Goal: Task Accomplishment & Management: Use online tool/utility

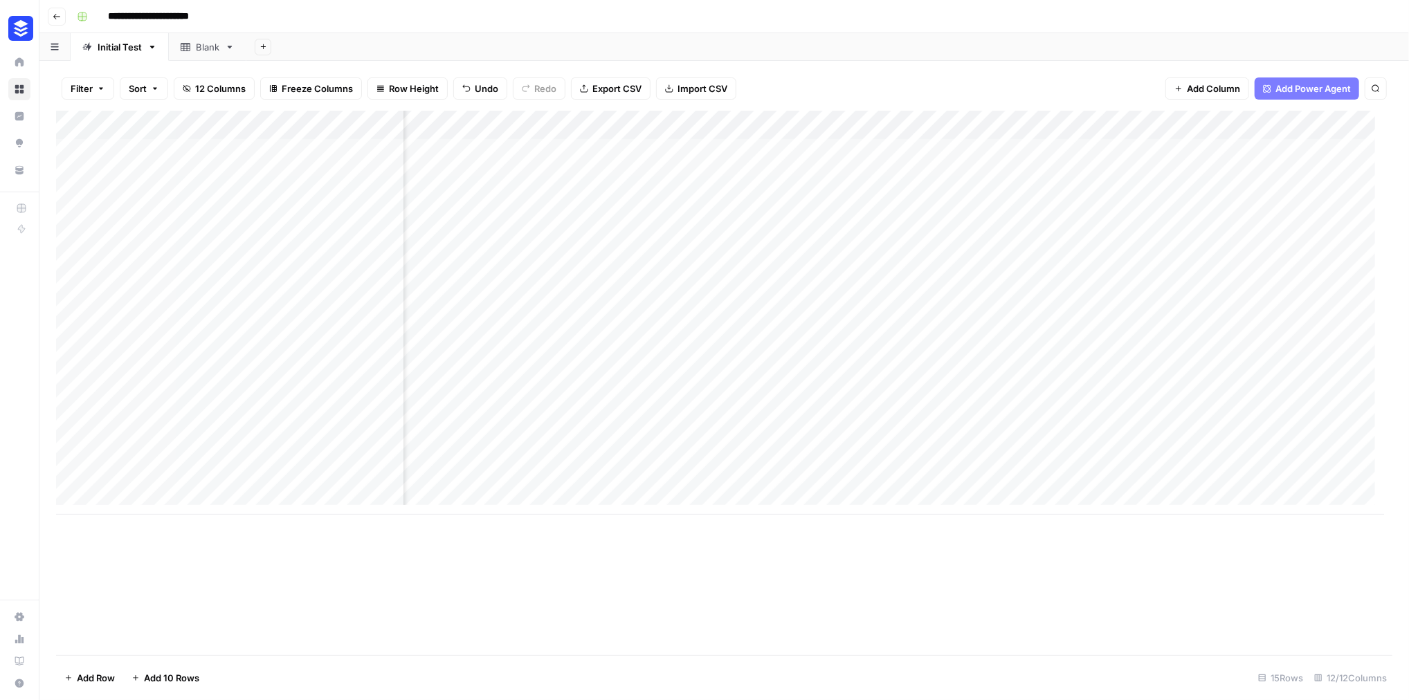
scroll to position [0, 1135]
click at [1271, 507] on div "Add Column" at bounding box center [720, 313] width 1328 height 404
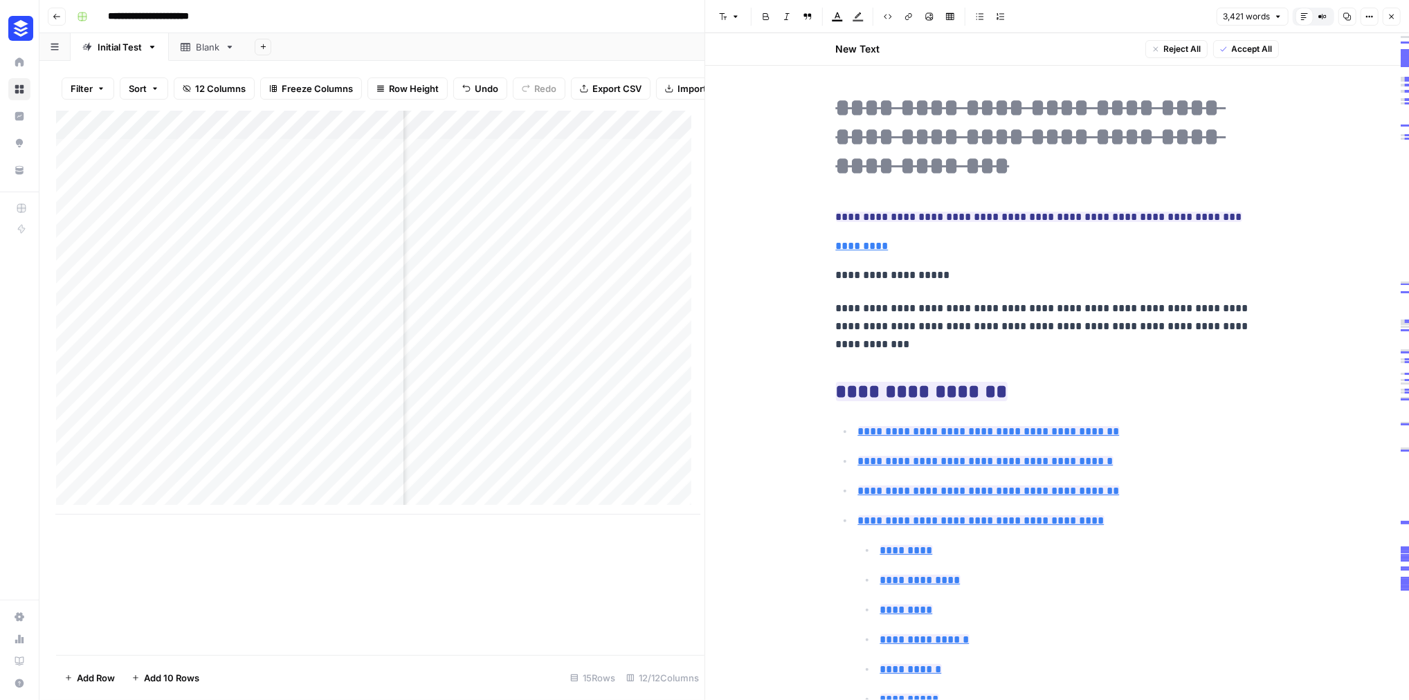
click at [1393, 17] on button "Close" at bounding box center [1392, 17] width 18 height 18
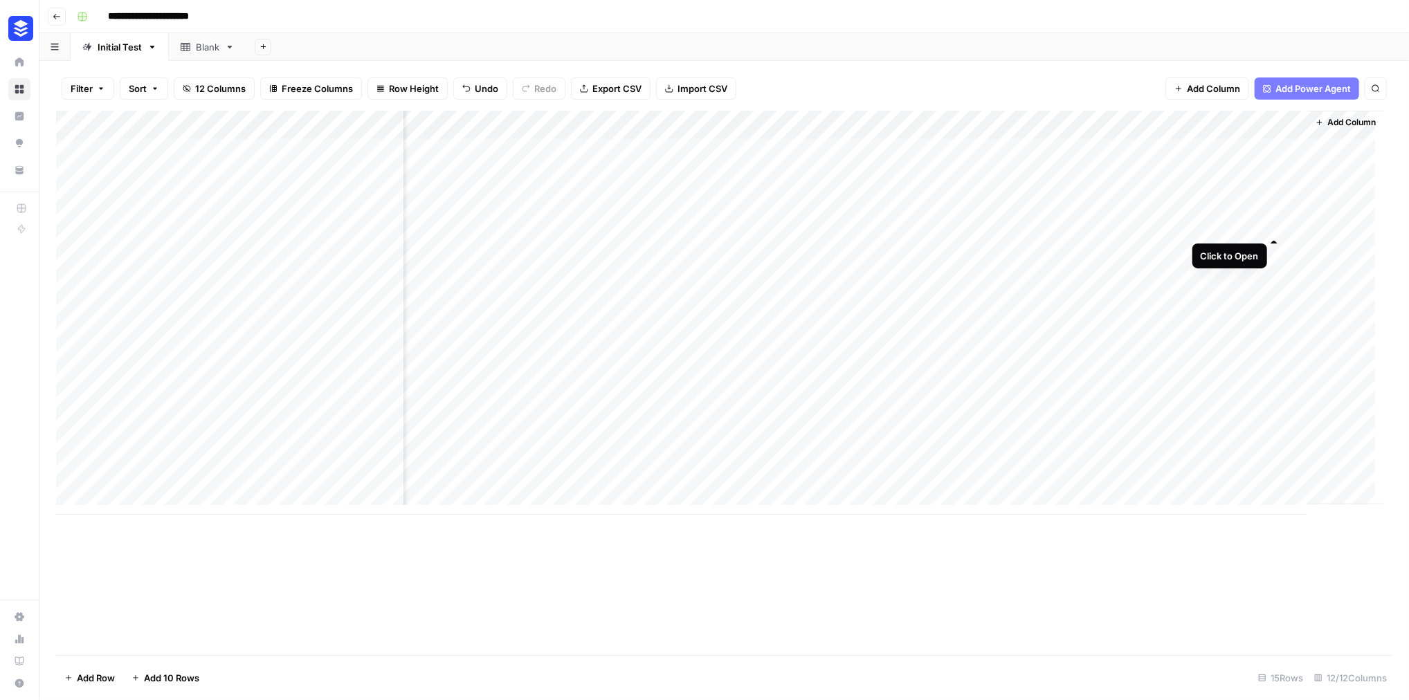
click at [1273, 223] on div "Add Column" at bounding box center [720, 313] width 1328 height 404
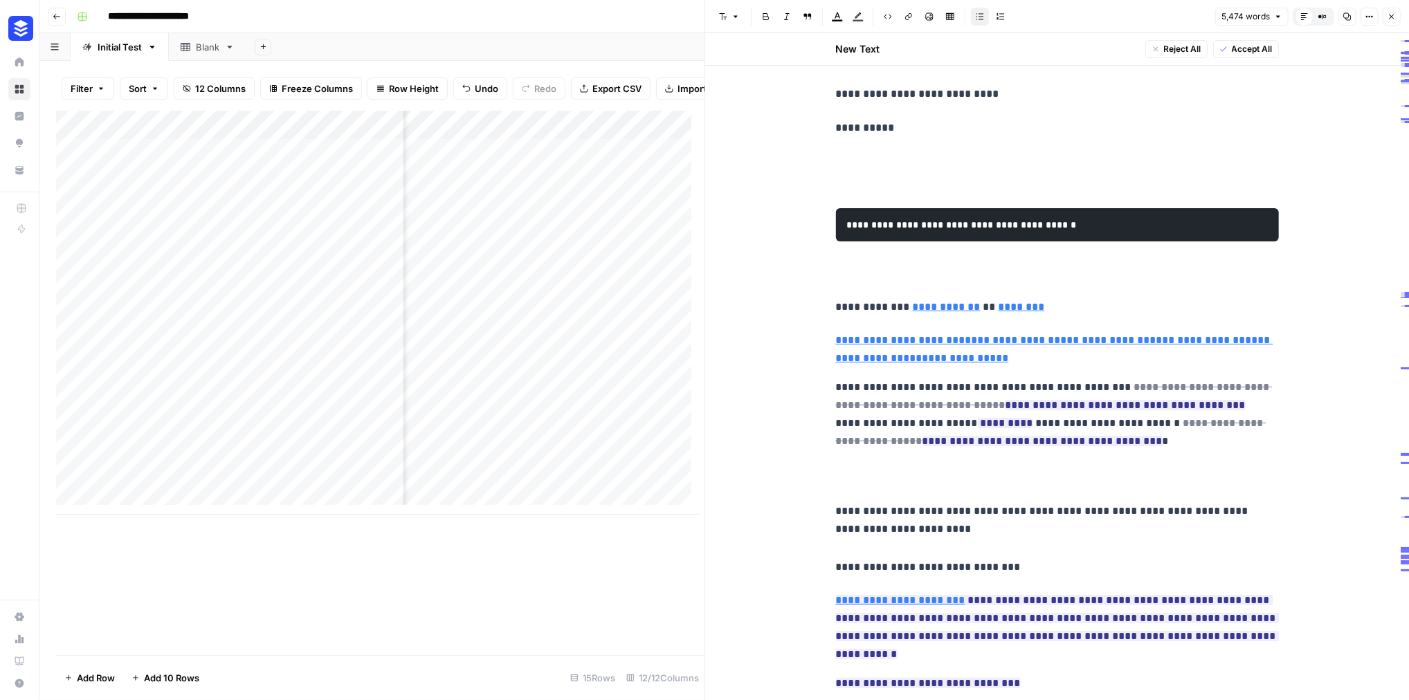
scroll to position [308, 0]
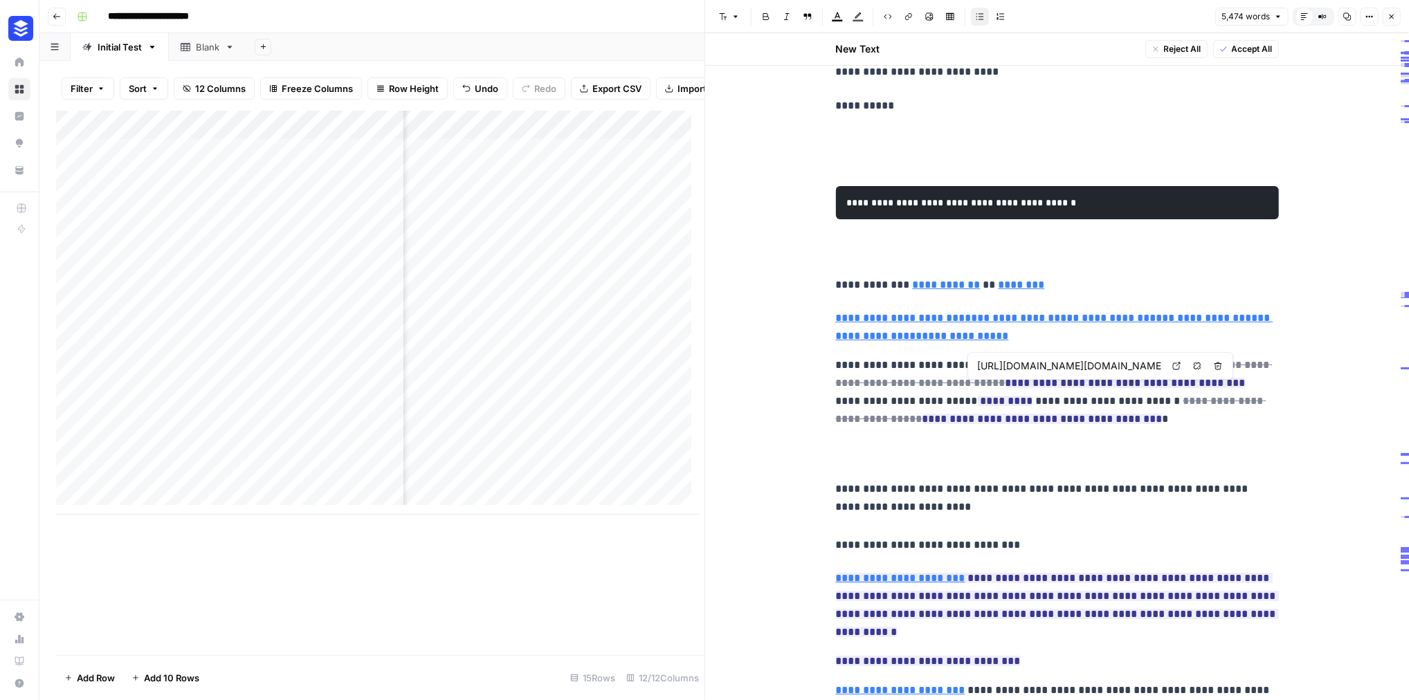
type input "[URL][DOMAIN_NAME][DOMAIN_NAME]"
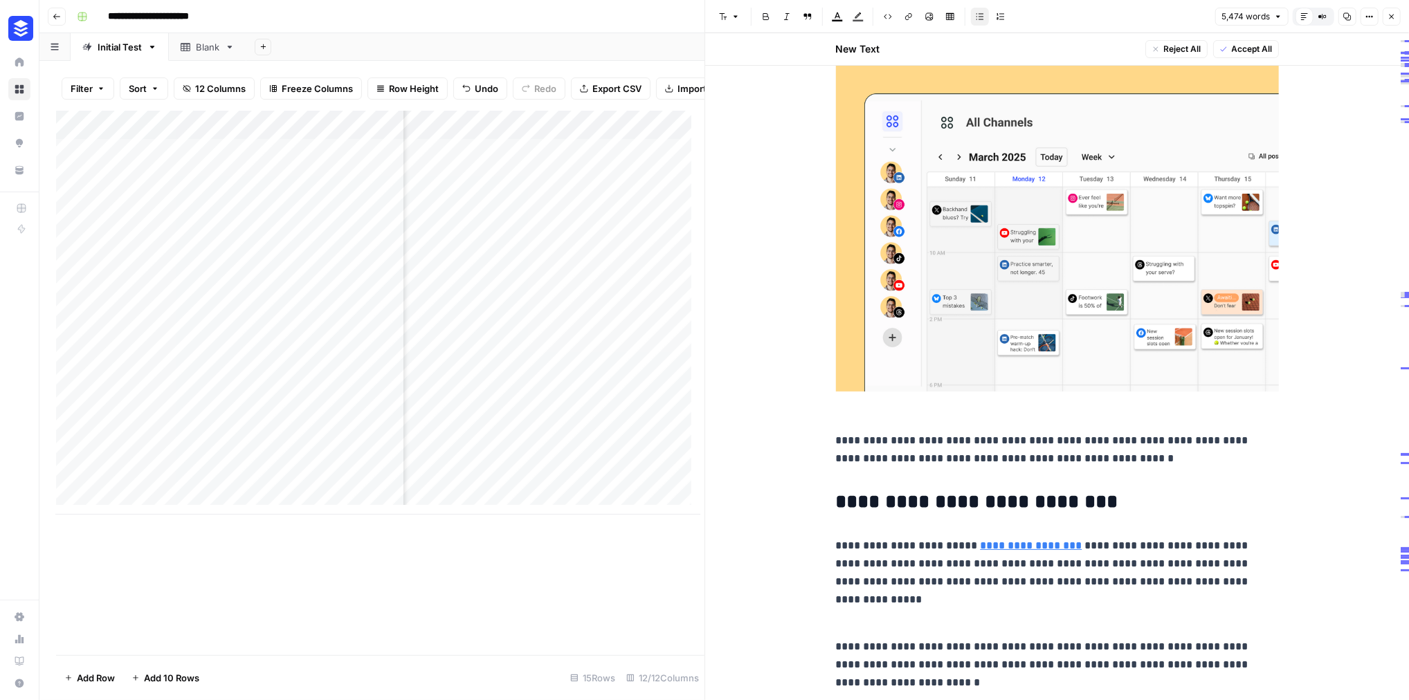
scroll to position [11698, 0]
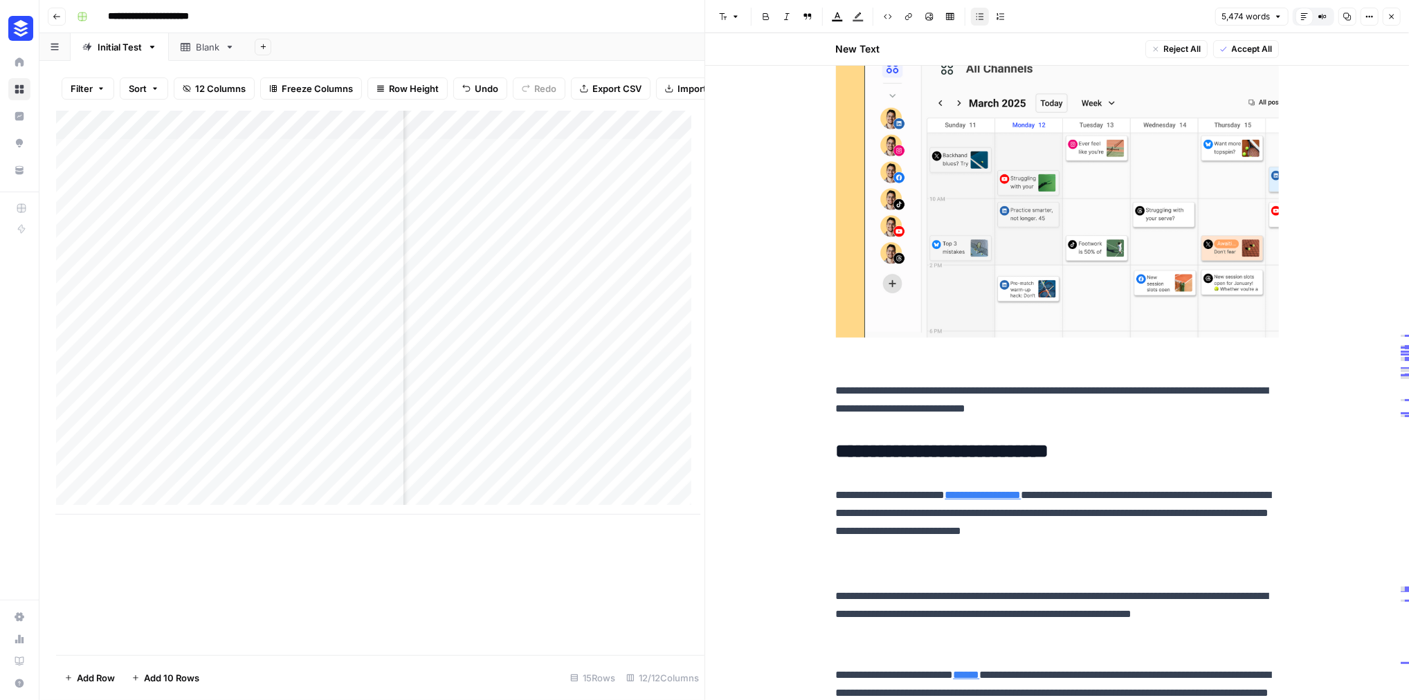
click at [1389, 18] on icon "button" at bounding box center [1391, 16] width 8 height 8
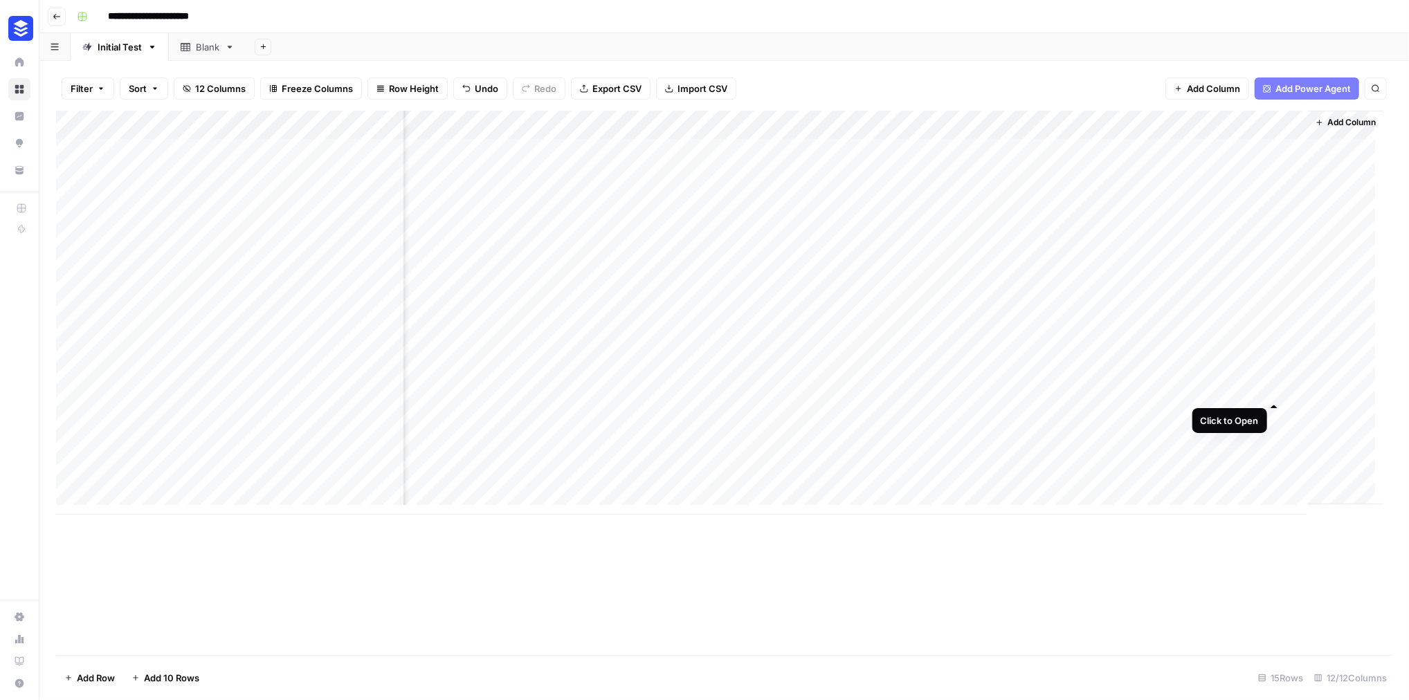
click at [1273, 386] on div "Add Column" at bounding box center [720, 313] width 1328 height 404
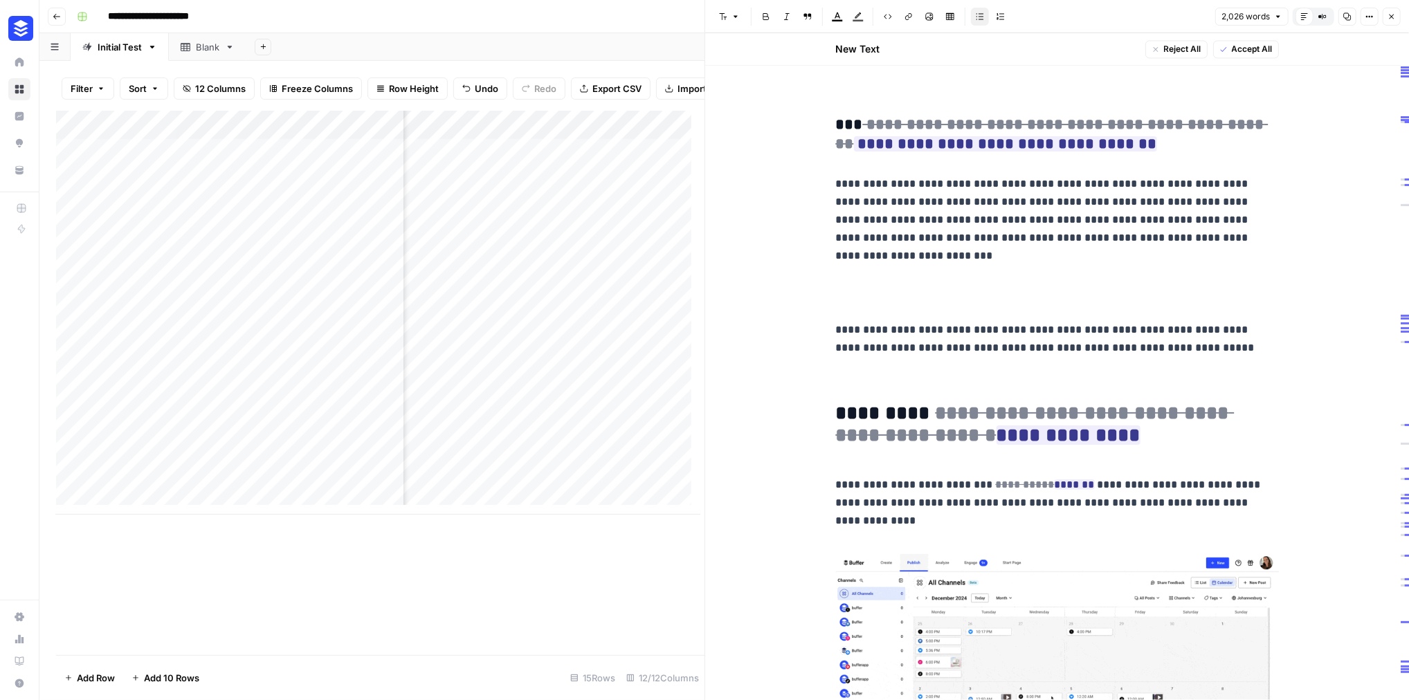
scroll to position [6299, 0]
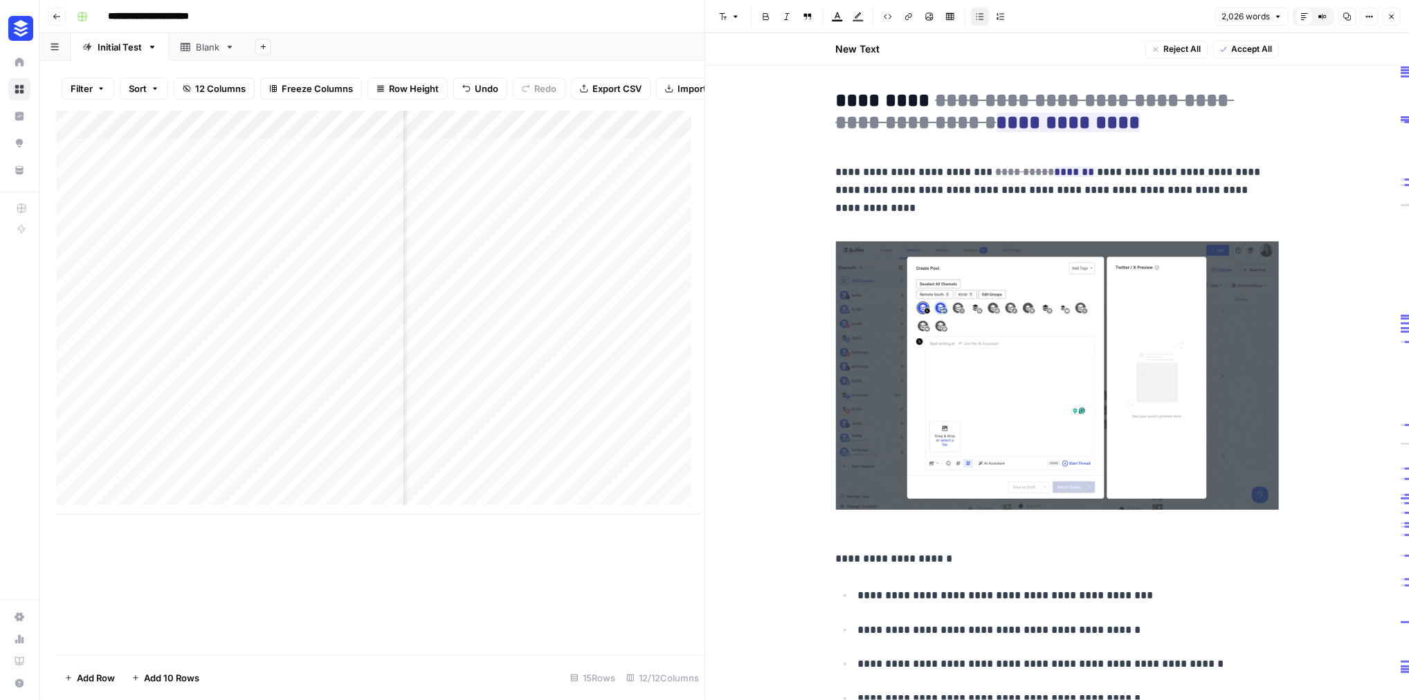
click at [1395, 23] on button "Close" at bounding box center [1392, 17] width 18 height 18
